Goal: Download file/media

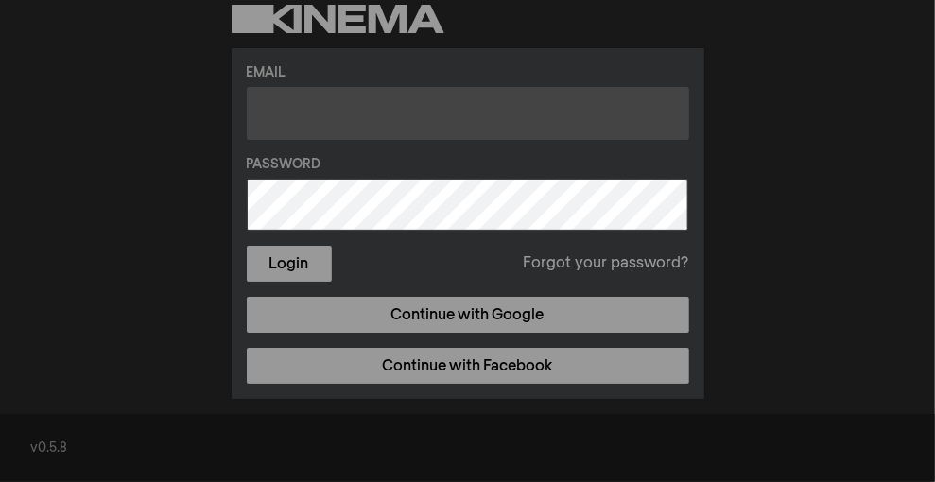
click at [385, 130] on input "text" at bounding box center [468, 113] width 443 height 53
type input "[PERSON_NAME][EMAIL_ADDRESS][DOMAIN_NAME]"
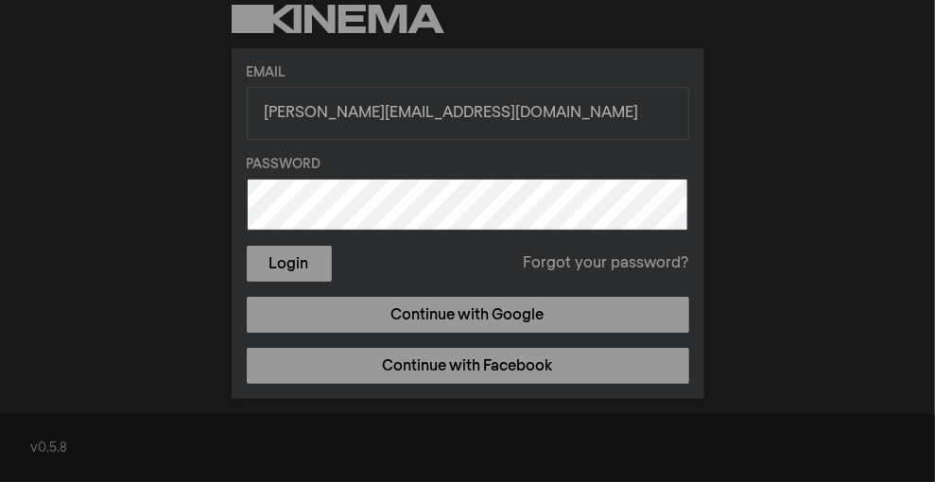
click at [247, 246] on button "Login" at bounding box center [289, 264] width 85 height 36
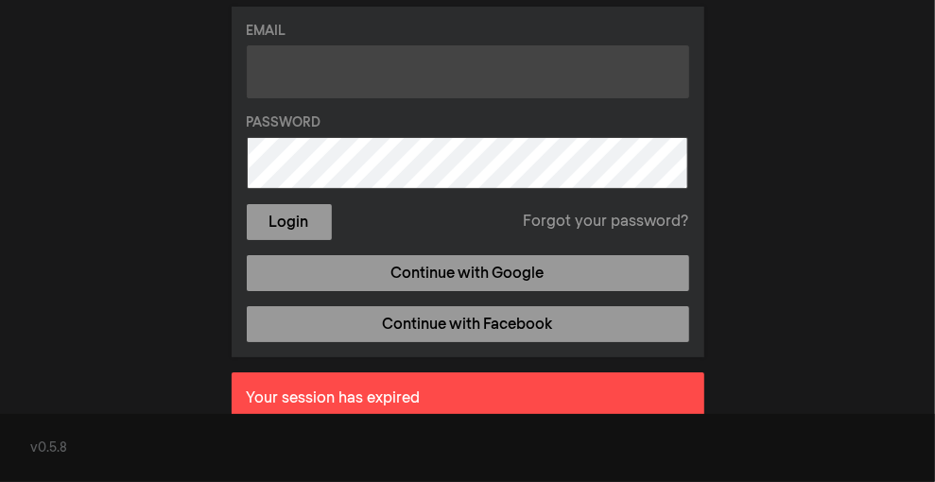
click at [325, 79] on input "text" at bounding box center [468, 71] width 443 height 53
type input "[PERSON_NAME][EMAIL_ADDRESS][DOMAIN_NAME]"
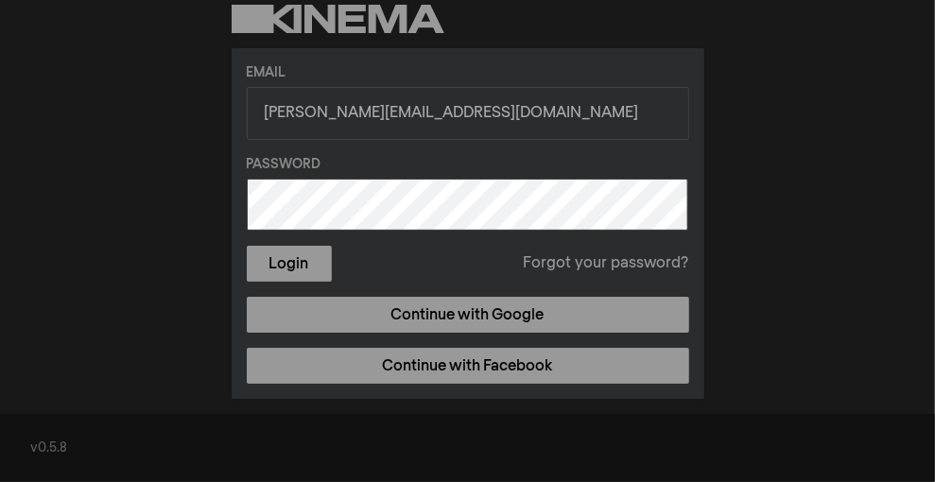
click at [247, 246] on button "Login" at bounding box center [289, 264] width 85 height 36
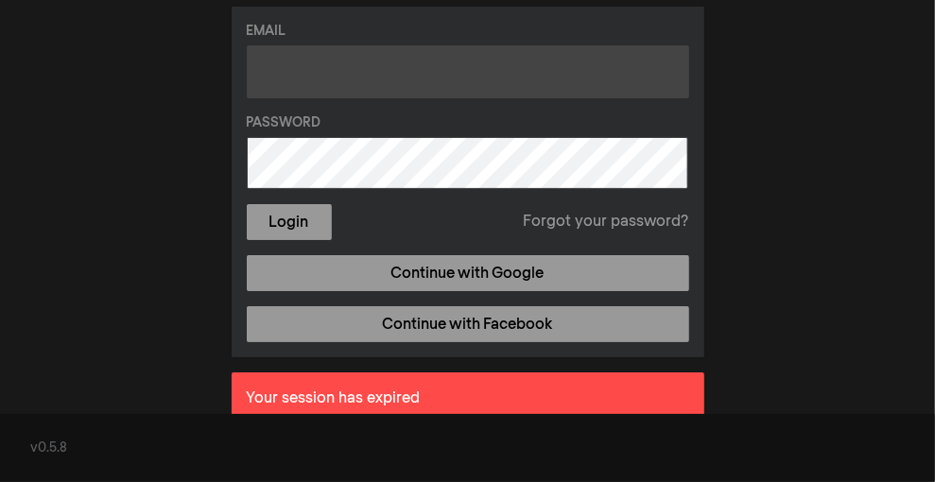
click at [338, 66] on input "text" at bounding box center [468, 71] width 443 height 53
type input "[PERSON_NAME][EMAIL_ADDRESS][DOMAIN_NAME]"
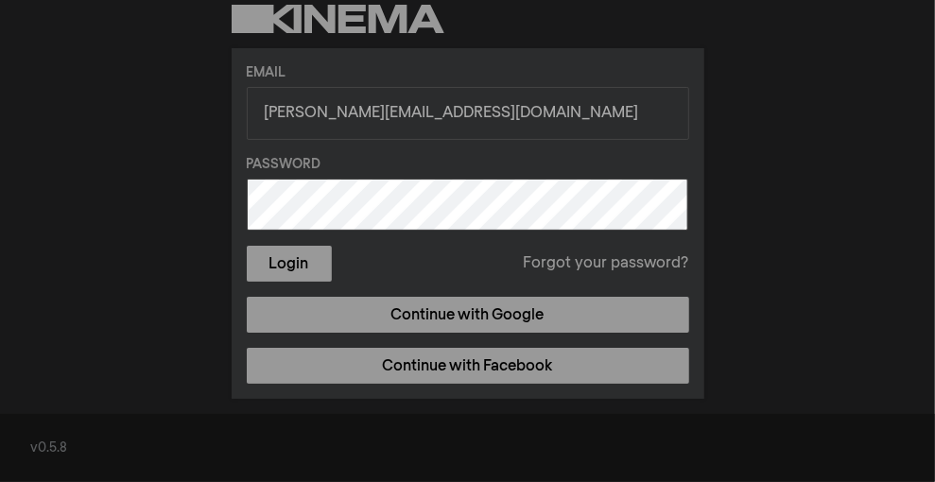
click at [247, 246] on button "Login" at bounding box center [289, 264] width 85 height 36
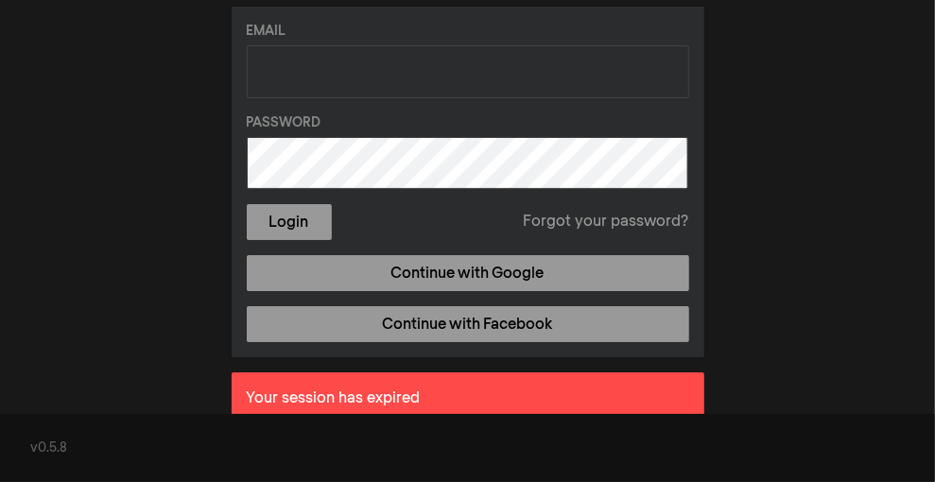
click at [852, 100] on div "Email Password Login Forgot your password? Continue with Google Continue with F…" at bounding box center [467, 202] width 935 height 479
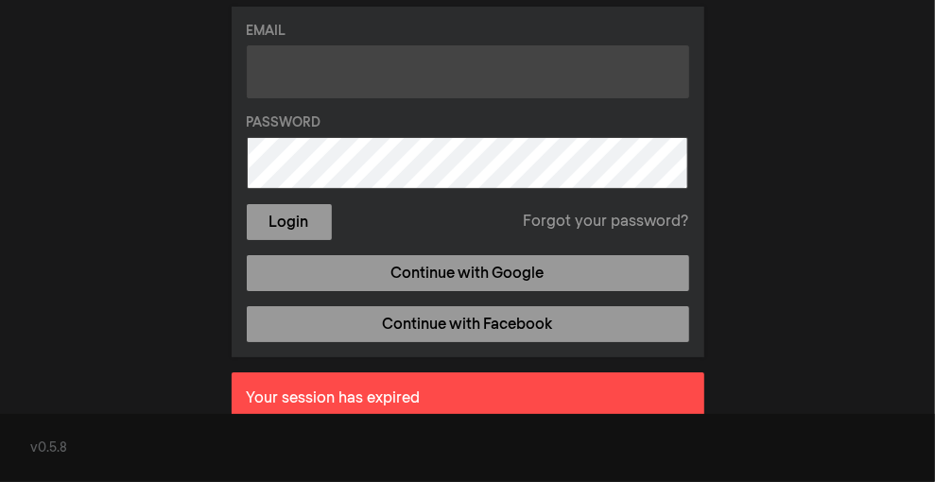
click at [434, 66] on input "text" at bounding box center [468, 71] width 443 height 53
type input "[PERSON_NAME][EMAIL_ADDRESS][DOMAIN_NAME]"
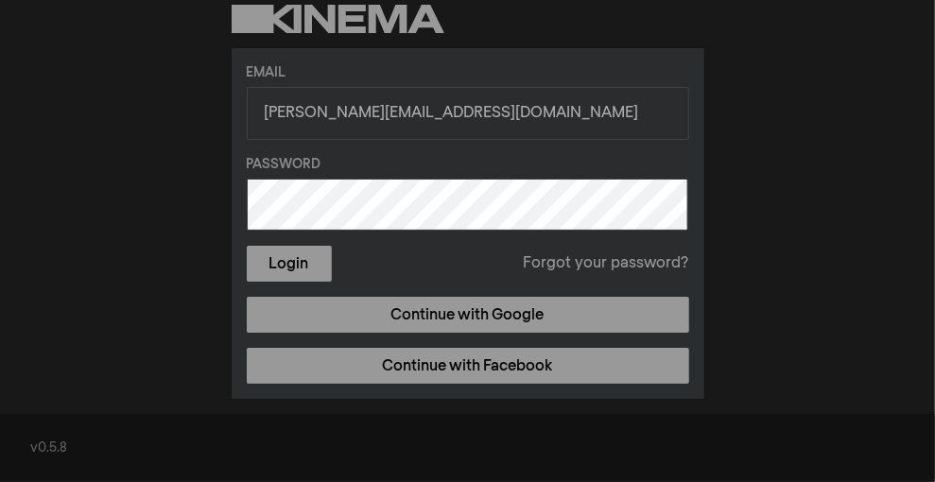
click at [247, 246] on button "Login" at bounding box center [289, 264] width 85 height 36
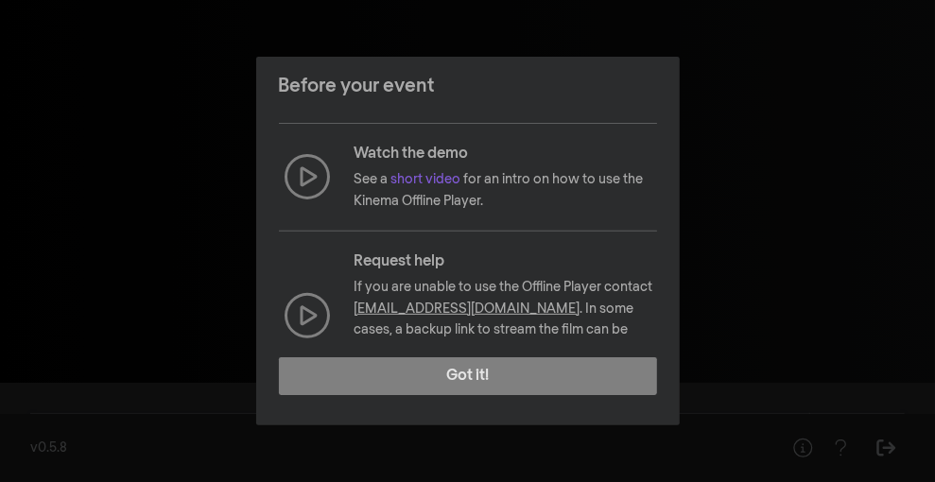
scroll to position [348, 0]
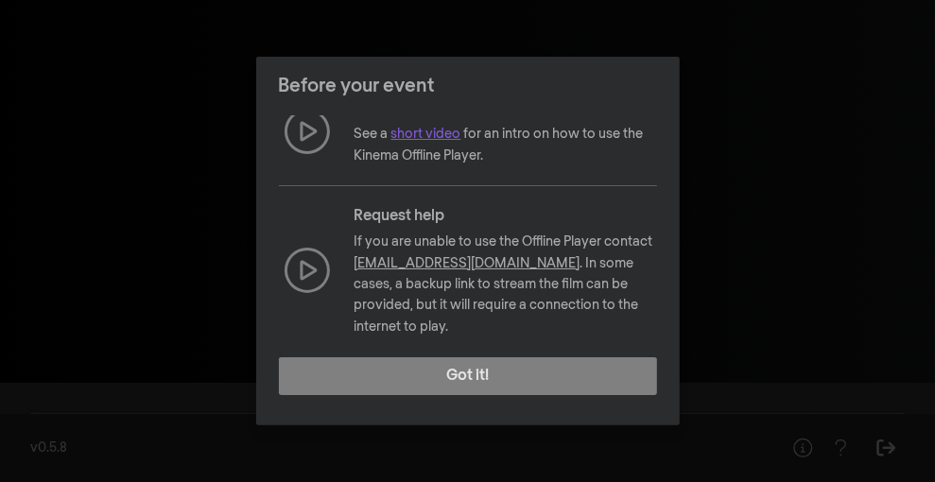
click at [416, 135] on link "short video" at bounding box center [427, 134] width 70 height 13
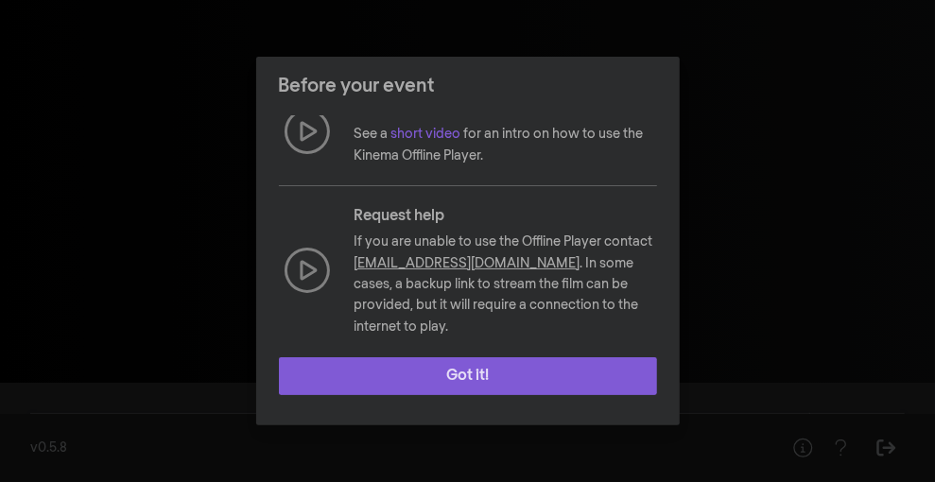
click at [585, 385] on button "Got it!" at bounding box center [468, 377] width 378 height 38
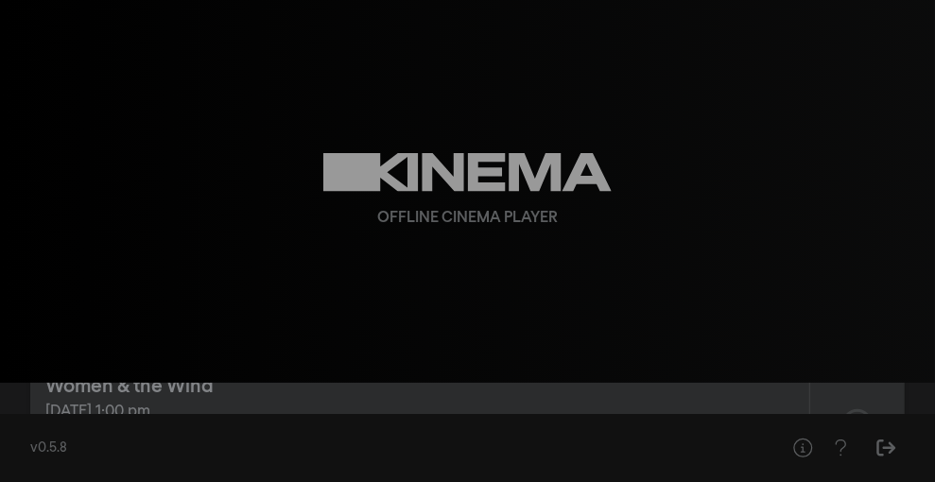
scroll to position [57, 0]
click at [289, 398] on div "Women & the Wind" at bounding box center [419, 386] width 749 height 28
click at [225, 397] on div "Available for download" at bounding box center [164, 403] width 181 height 13
